Goal: Check status: Check status

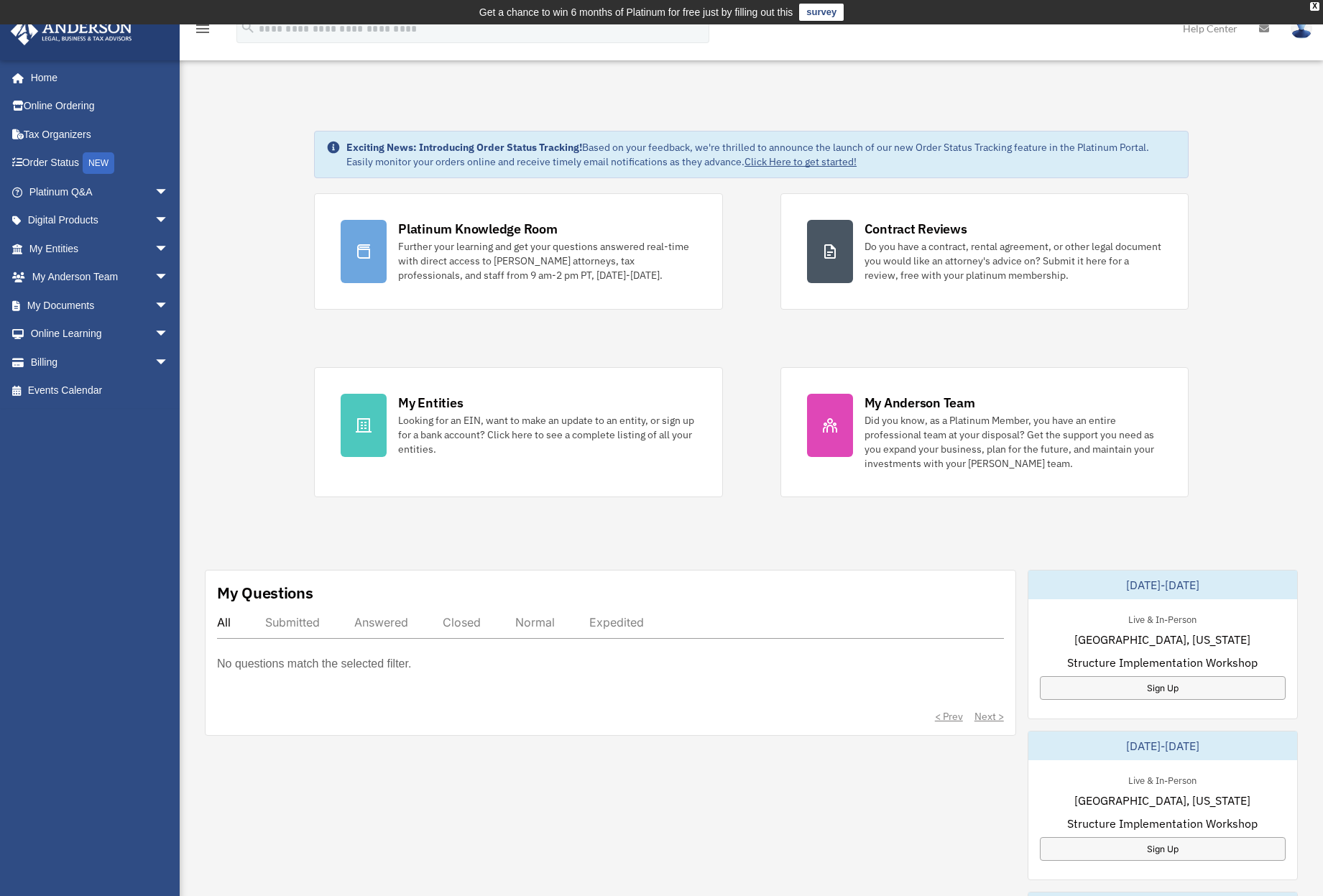
click at [244, 278] on div "Exciting News: Introducing Order Status Tracking! Based on your feedback, we're…" at bounding box center [751, 755] width 1165 height 1323
click at [255, 249] on div "Exciting News: Introducing Order Status Tracking! Based on your feedback, we're…" at bounding box center [751, 755] width 1165 height 1323
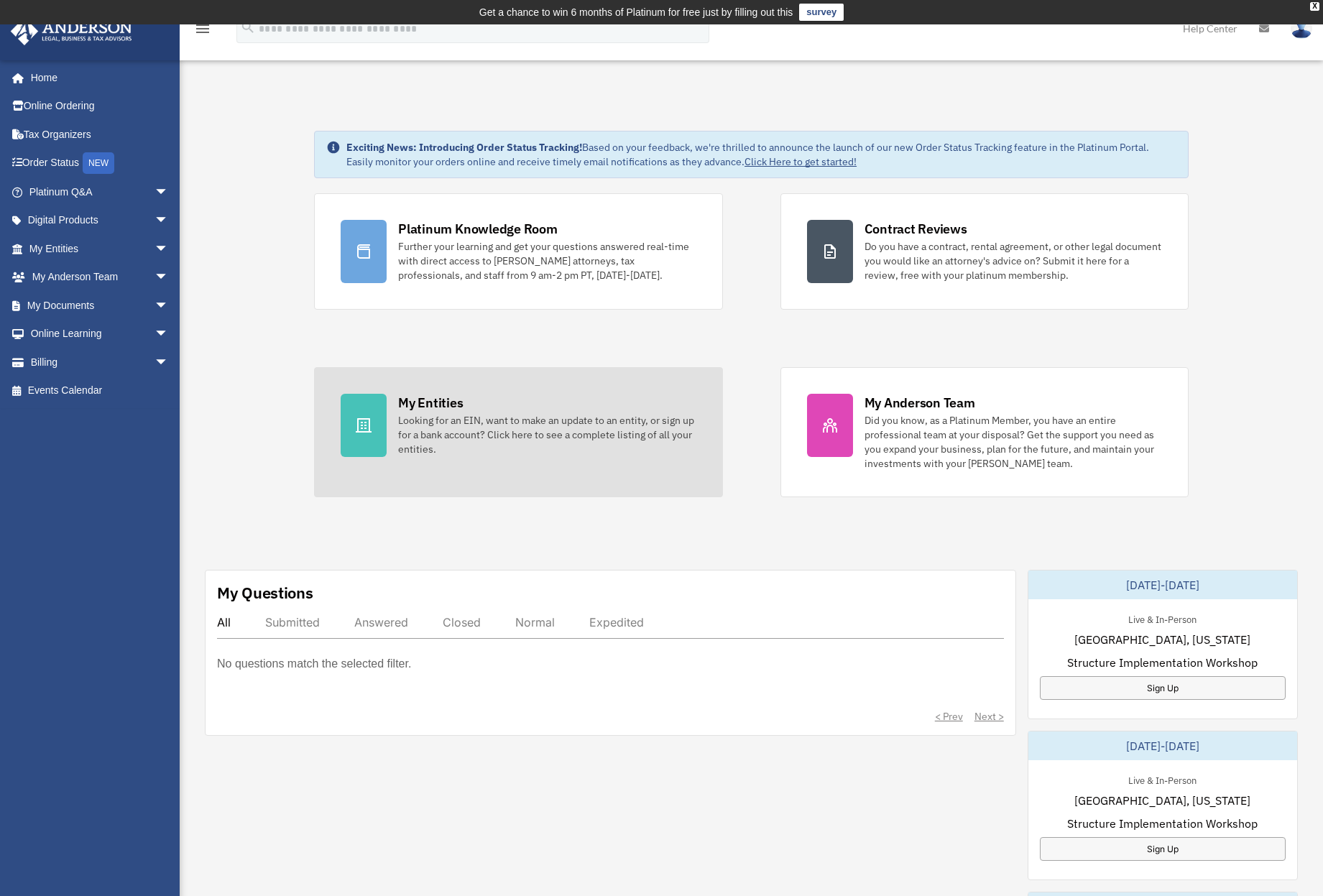
click at [366, 434] on icon at bounding box center [363, 425] width 17 height 17
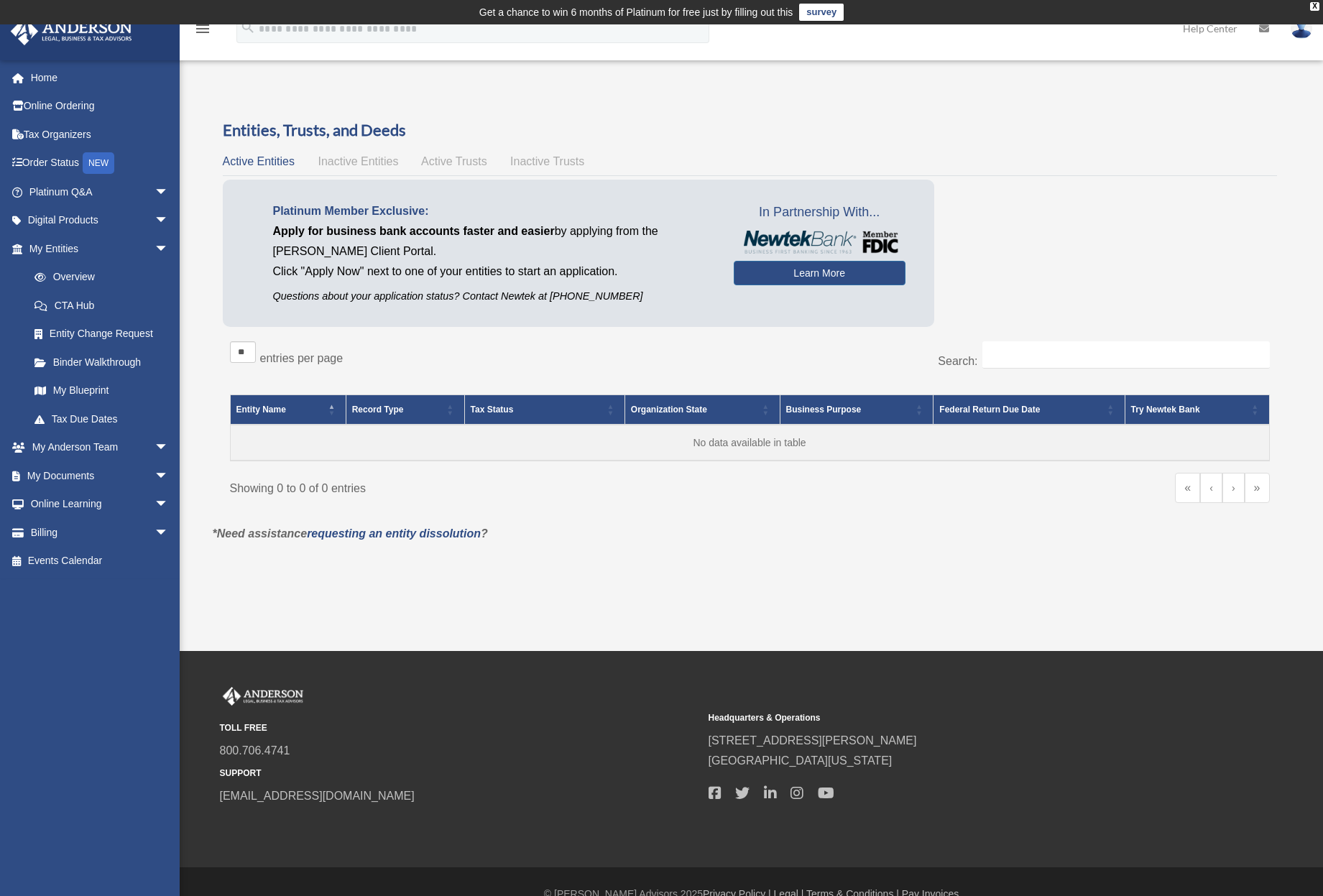
click at [357, 226] on span "Apply for business bank accounts faster and easier" at bounding box center [414, 231] width 282 height 12
click at [330, 257] on p "Apply for business bank accounts faster and easier by applying from the Anderso…" at bounding box center [493, 241] width 440 height 40
click at [292, 270] on p "Click "Apply Now" next to one of your entities to start an application." at bounding box center [493, 271] width 440 height 20
click at [807, 274] on link "Learn More" at bounding box center [820, 273] width 171 height 25
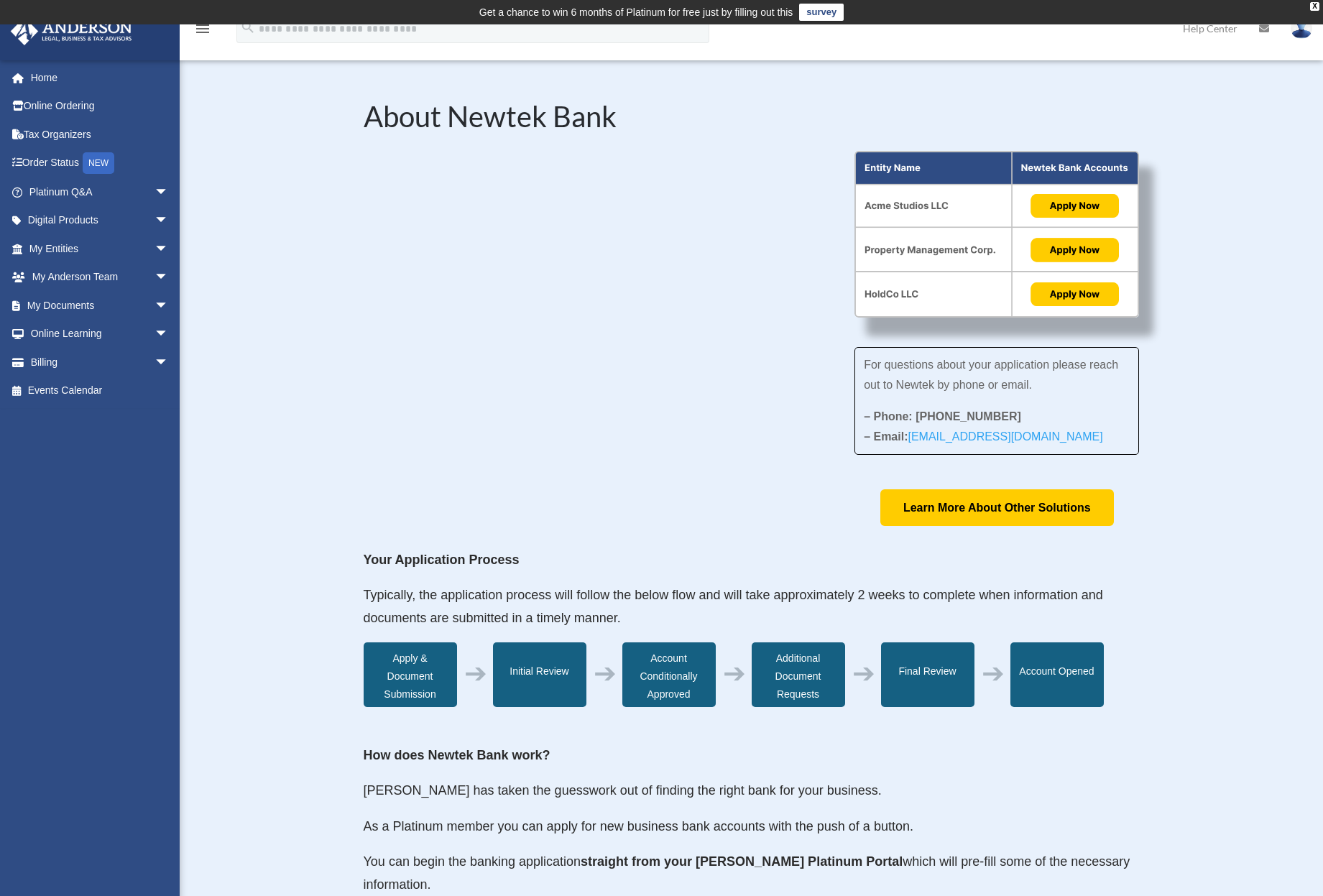
click at [284, 274] on div "About Newtek Bank For questions about your application please reach out to Newt…" at bounding box center [751, 669] width 1144 height 1221
click at [278, 274] on div "About Newtek Bank For questions about your application please reach out to Newt…" at bounding box center [751, 669] width 1144 height 1221
click at [58, 163] on link "Order Status NEW" at bounding box center [100, 163] width 180 height 30
click at [43, 79] on link "Home" at bounding box center [100, 77] width 180 height 29
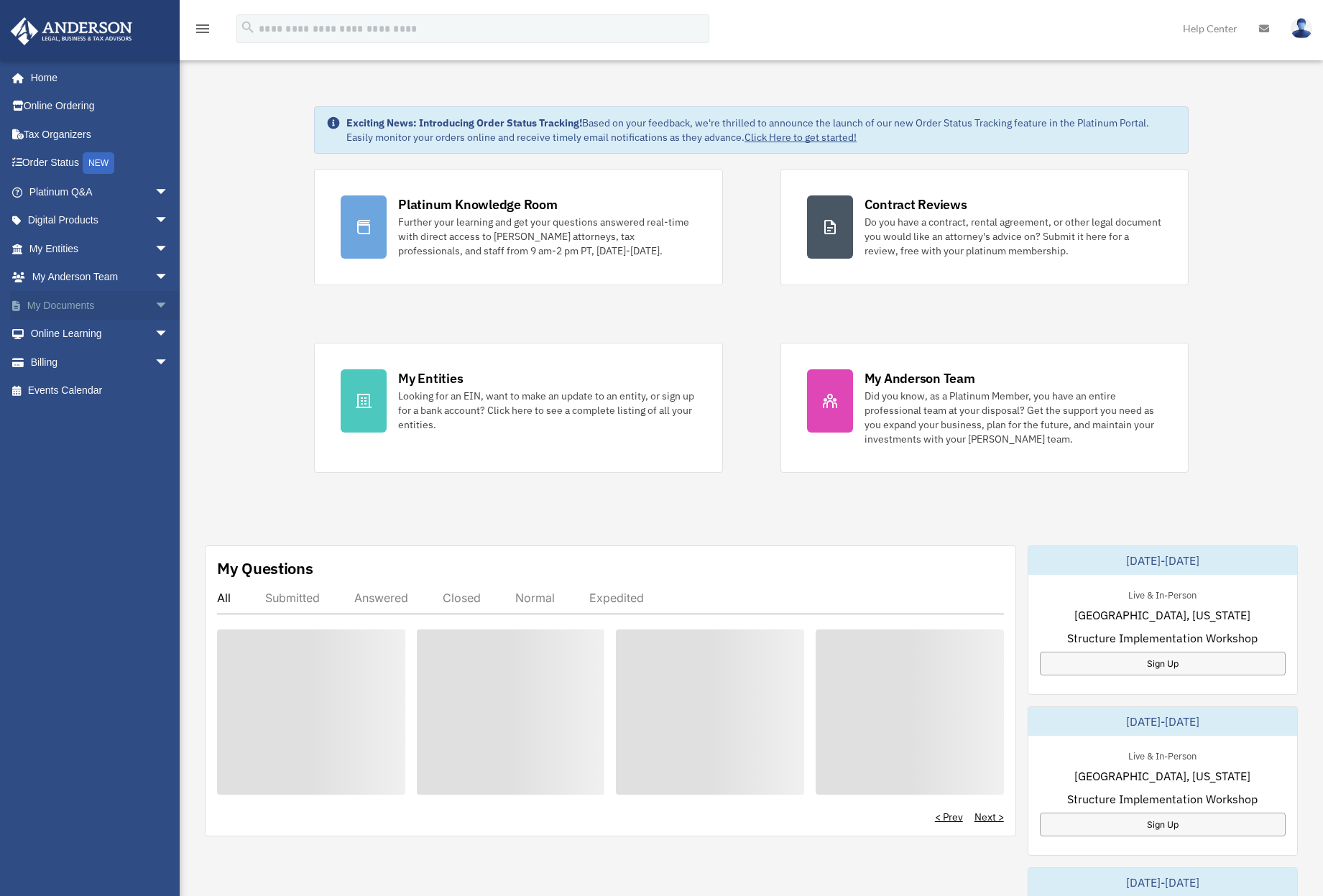
click at [61, 303] on link "My Documents arrow_drop_down" at bounding box center [100, 305] width 180 height 29
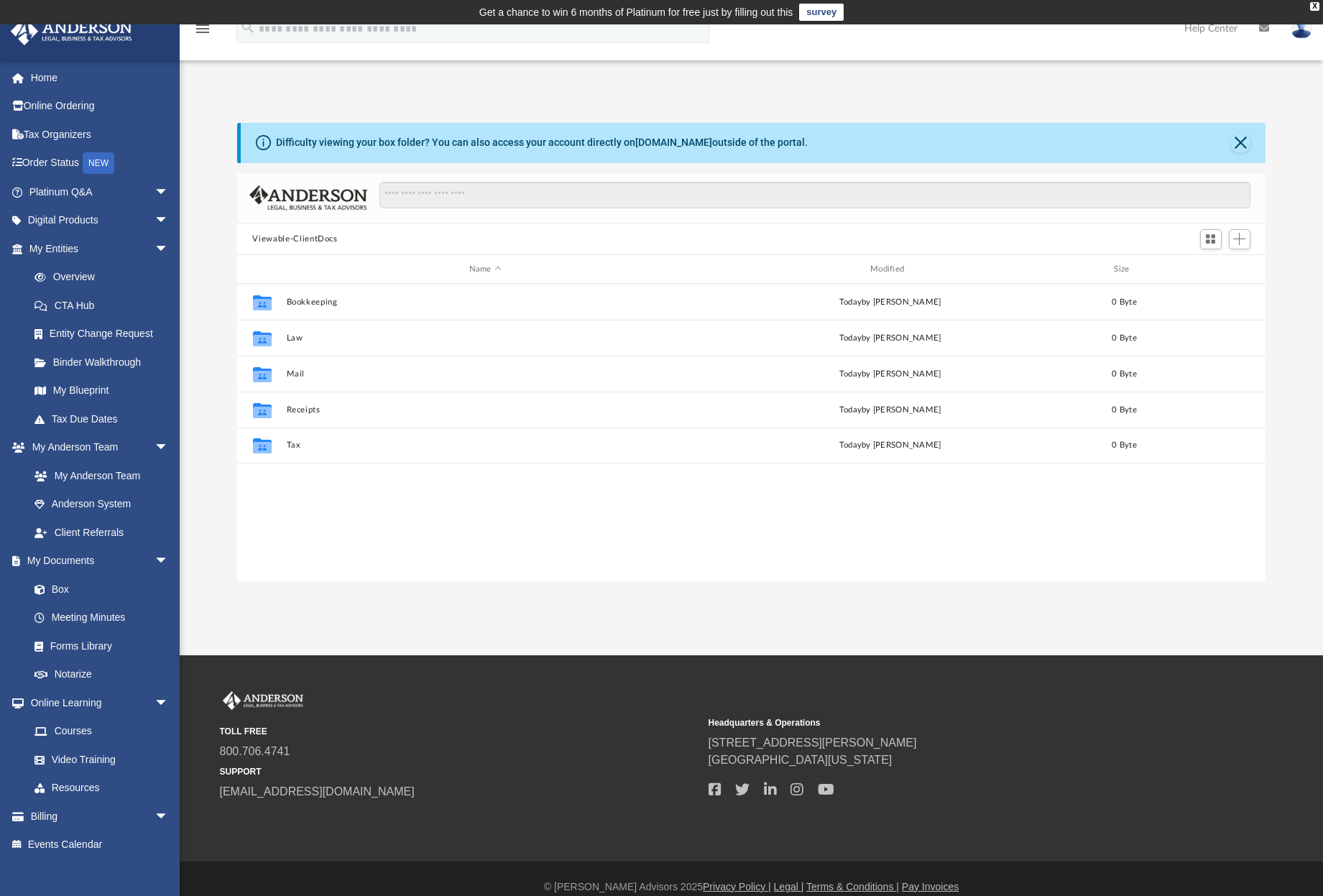
scroll to position [12, 12]
